Goal: Information Seeking & Learning: Find contact information

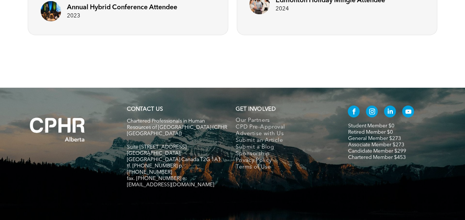
scroll to position [1193, 0]
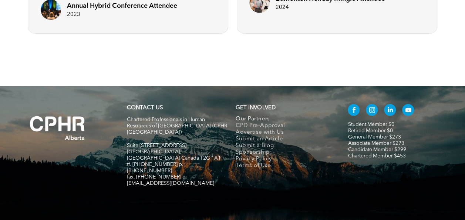
click at [261, 117] on span "Our Partners" at bounding box center [253, 119] width 34 height 7
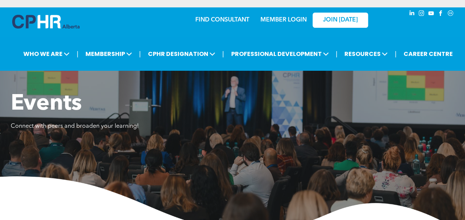
click at [210, 20] on link "FIND CONSULTANT" at bounding box center [222, 20] width 54 height 6
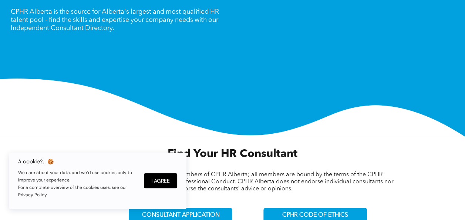
scroll to position [107, 0]
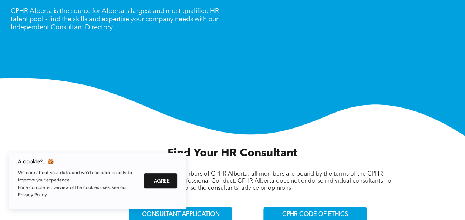
click at [160, 178] on button "I Agree" at bounding box center [160, 180] width 33 height 15
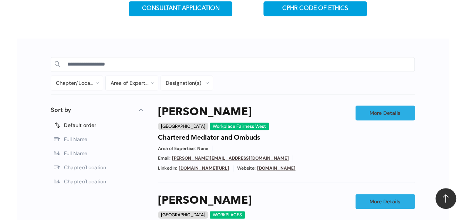
scroll to position [313, 0]
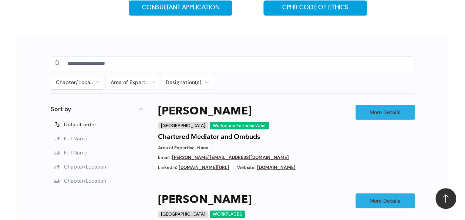
click at [96, 79] on div at bounding box center [77, 82] width 52 height 14
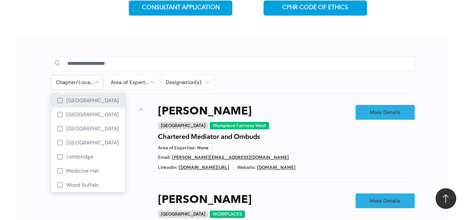
click at [85, 97] on div "[GEOGRAPHIC_DATA]" at bounding box center [87, 100] width 73 height 14
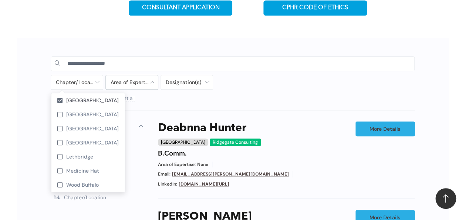
click at [129, 81] on div at bounding box center [132, 82] width 52 height 14
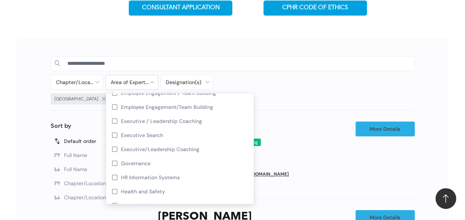
scroll to position [92, 0]
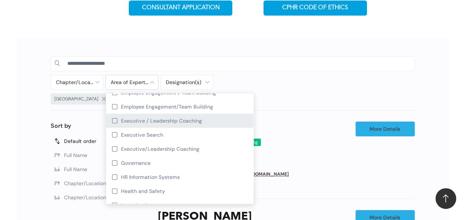
click at [114, 121] on div at bounding box center [114, 120] width 5 height 5
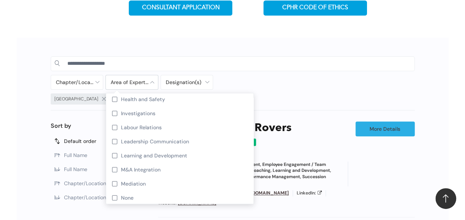
scroll to position [184, 0]
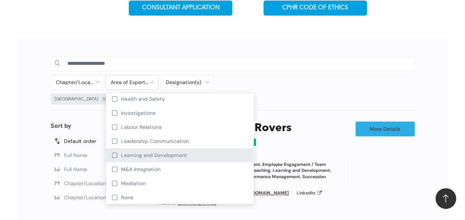
click at [115, 158] on div at bounding box center [114, 155] width 5 height 5
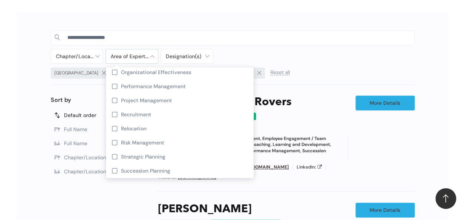
scroll to position [344, 0]
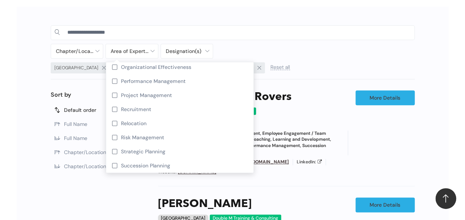
click at [305, 62] on div "[GEOGRAPHIC_DATA] Executive / Leadership Coaching Learning and Development Rese…" at bounding box center [187, 68] width 273 height 13
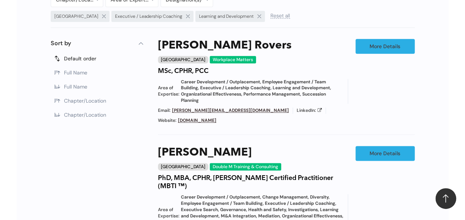
scroll to position [395, 0]
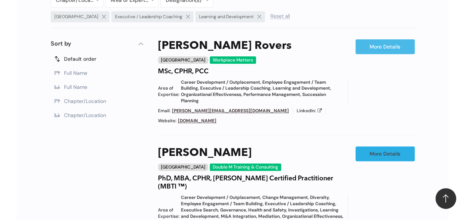
click at [376, 43] on link "More Details" at bounding box center [385, 46] width 59 height 15
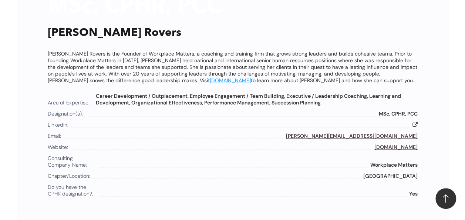
scroll to position [454, 0]
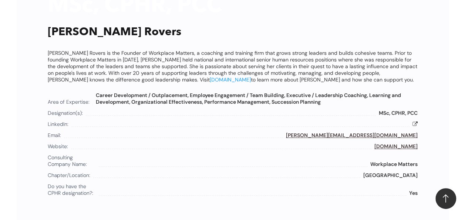
click at [210, 78] on link "[DOMAIN_NAME]" at bounding box center [230, 79] width 41 height 7
